Goal: Task Accomplishment & Management: Manage account settings

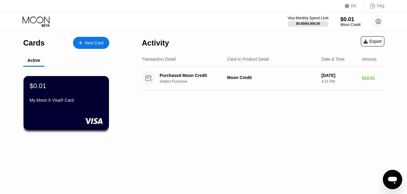
click at [350, 22] on div "$0.01" at bounding box center [351, 19] width 20 height 6
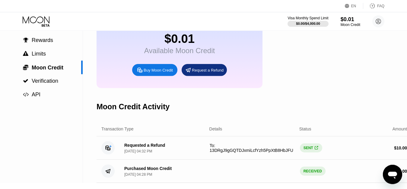
scroll to position [92, 0]
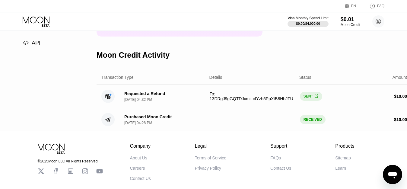
click at [389, 178] on icon "Open messaging window" at bounding box center [392, 174] width 11 height 11
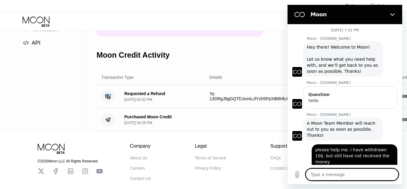
scroll to position [112, 0]
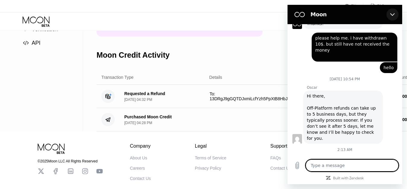
click at [393, 14] on icon "Close" at bounding box center [393, 14] width 5 height 5
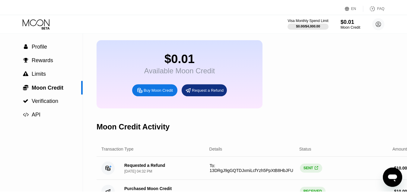
scroll to position [0, 0]
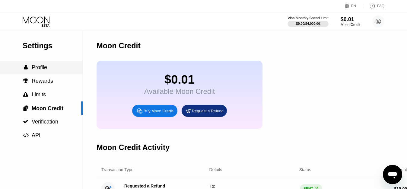
click at [36, 63] on div " Profile" at bounding box center [41, 68] width 83 height 14
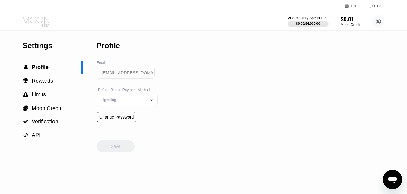
click at [32, 23] on icon at bounding box center [36, 19] width 27 height 7
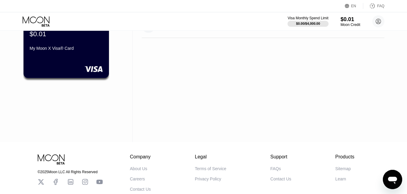
scroll to position [62, 0]
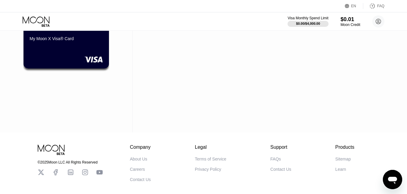
type textarea "x"
click at [394, 86] on div "Cards New Card Active $0.01 My Moon X Visa® Card Activity Export Transaction De…" at bounding box center [203, 50] width 407 height 163
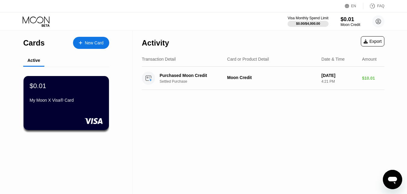
click at [151, 153] on div "Activity Export Transaction Detail Card or Product Detail Date & Time Amount Pu…" at bounding box center [263, 112] width 261 height 163
click at [191, 118] on div "Activity Export Transaction Detail Card or Product Detail Date & Time Amount Pu…" at bounding box center [263, 112] width 261 height 163
